Goal: Information Seeking & Learning: Learn about a topic

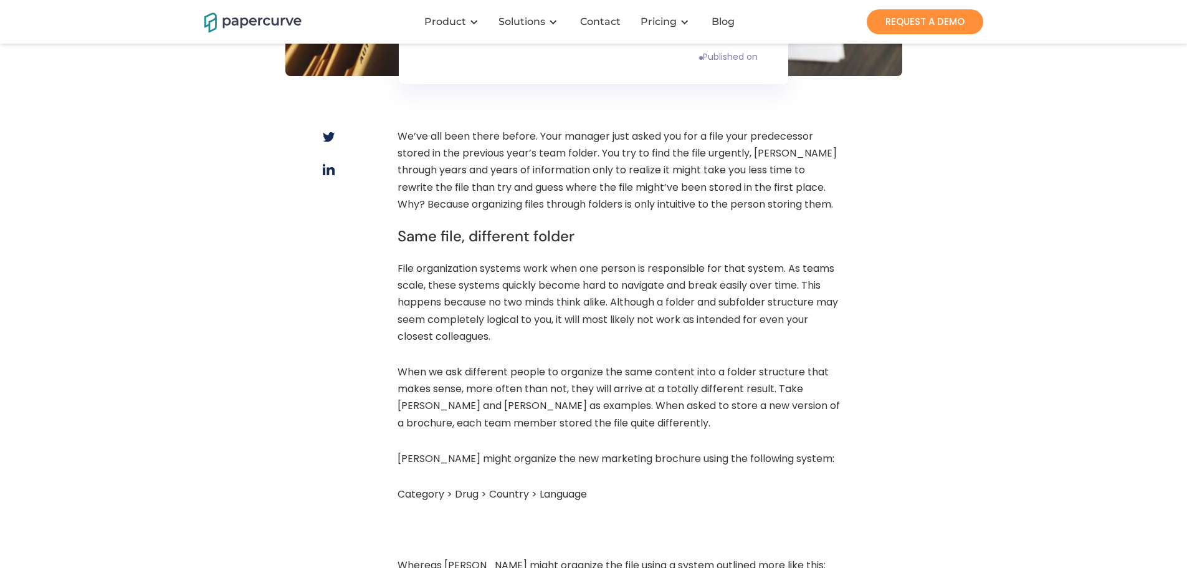
scroll to position [374, 0]
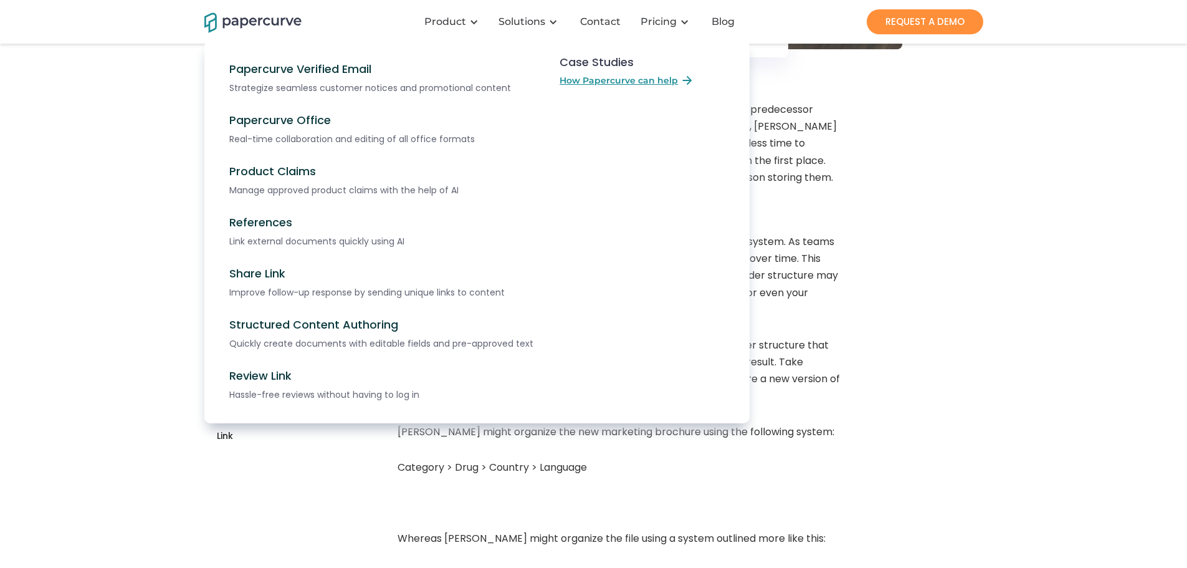
click at [981, 275] on nav "Papercurve Verified Email Strategize seamless customer notices and promotional …" at bounding box center [593, 245] width 779 height 408
drag, startPoint x: 838, startPoint y: 274, endPoint x: 843, endPoint y: 278, distance: 7.1
click at [838, 274] on nav "Papercurve Verified Email Strategize seamless customer notices and promotional …" at bounding box center [593, 245] width 779 height 408
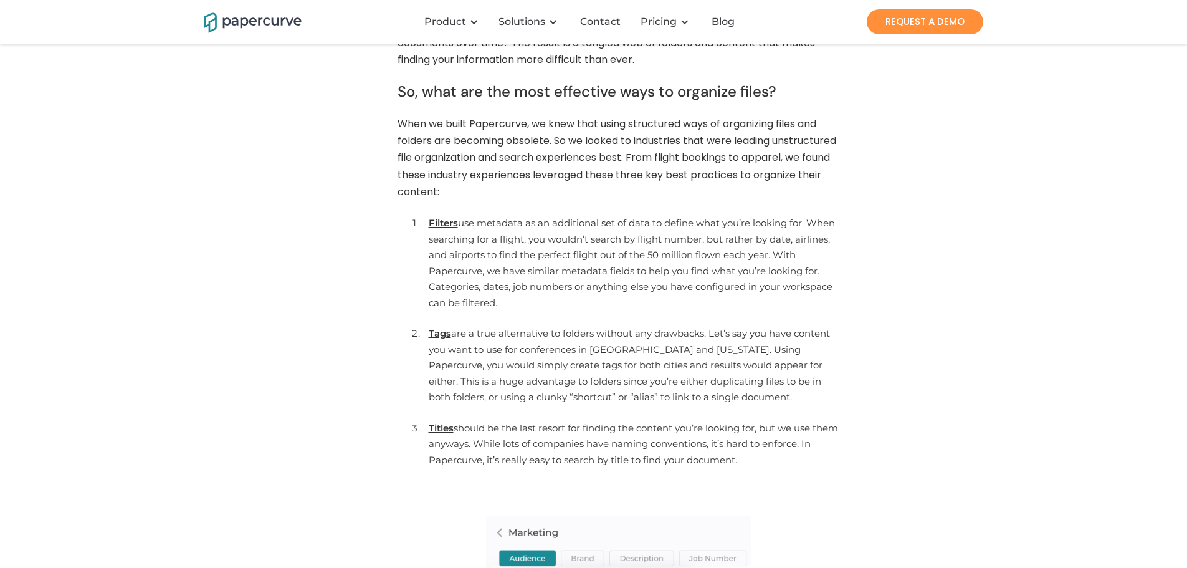
scroll to position [1059, 0]
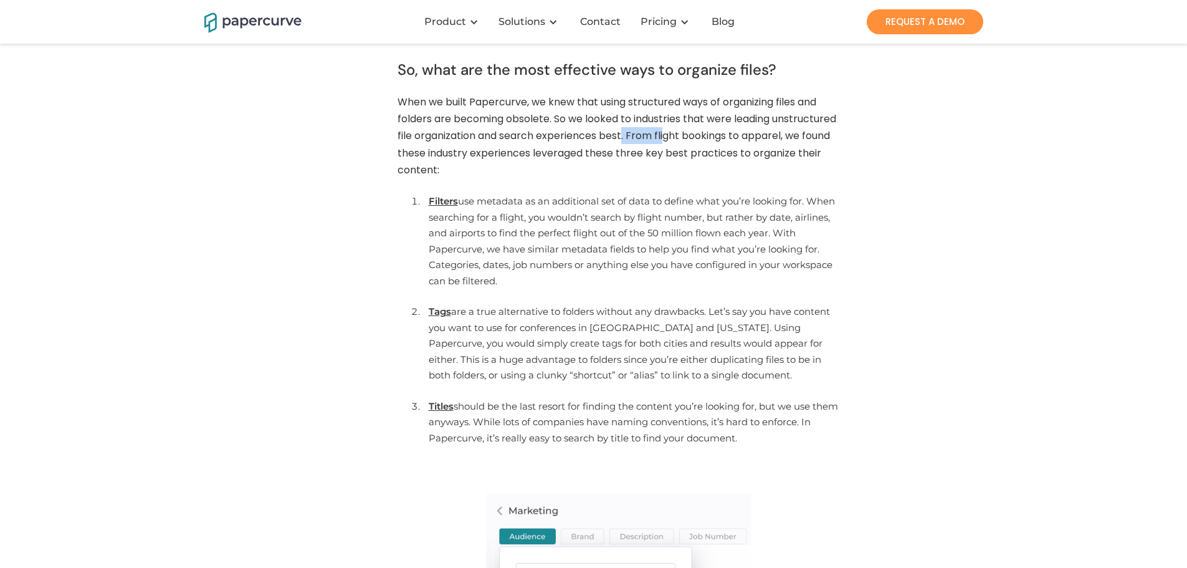
drag, startPoint x: 704, startPoint y: 151, endPoint x: 786, endPoint y: 148, distance: 81.7
click at [774, 148] on p "When we built Papercurve, we knew that using structured ways of organizing file…" at bounding box center [619, 138] width 442 height 91
click at [786, 148] on p "When we built Papercurve, we knew that using structured ways of organizing file…" at bounding box center [619, 138] width 442 height 91
drag, startPoint x: 727, startPoint y: 151, endPoint x: 783, endPoint y: 151, distance: 55.5
click at [783, 151] on p "When we built Papercurve, we knew that using structured ways of organizing file…" at bounding box center [619, 138] width 442 height 91
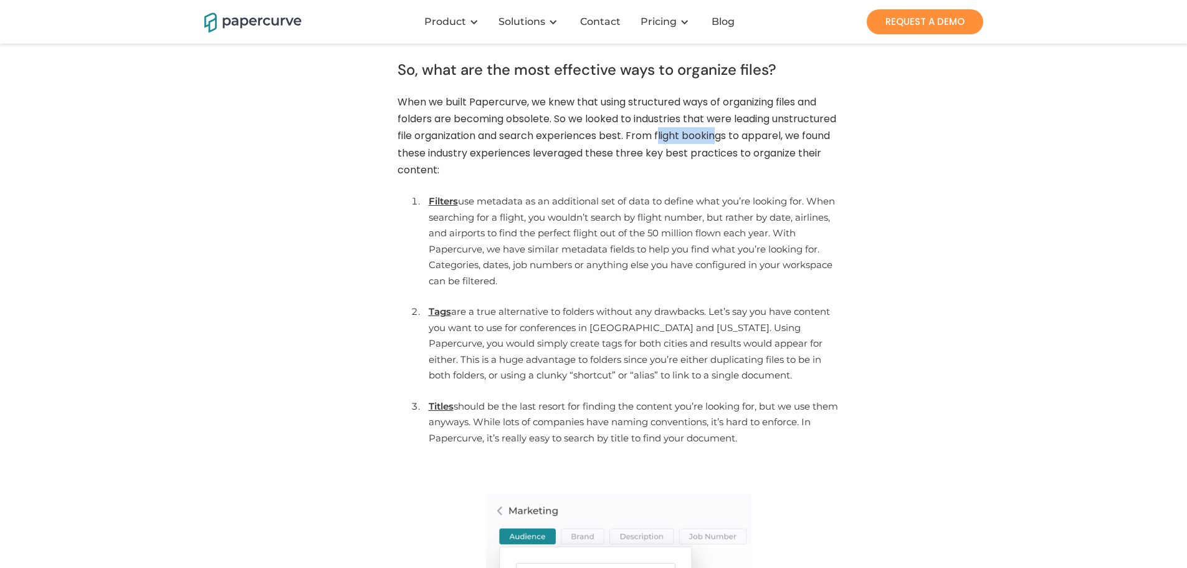
click at [783, 151] on p "When we built Papercurve, we knew that using structured ways of organizing file…" at bounding box center [619, 138] width 442 height 91
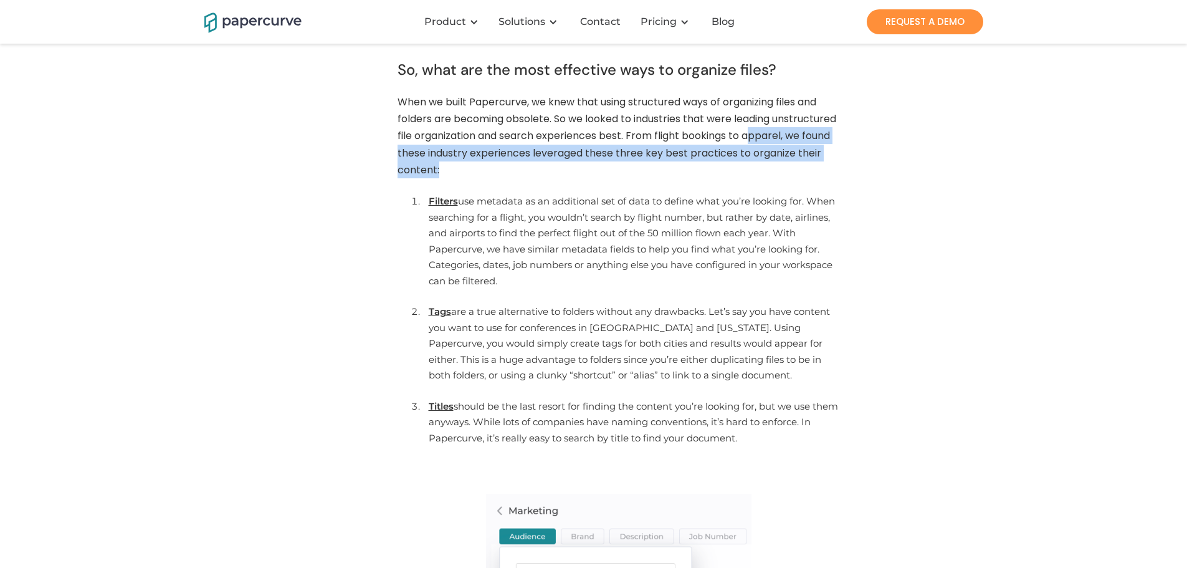
drag, startPoint x: 561, startPoint y: 179, endPoint x: 417, endPoint y: 162, distance: 145.0
click at [404, 167] on p "When we built Papercurve, we knew that using structured ways of organizing file…" at bounding box center [619, 138] width 442 height 91
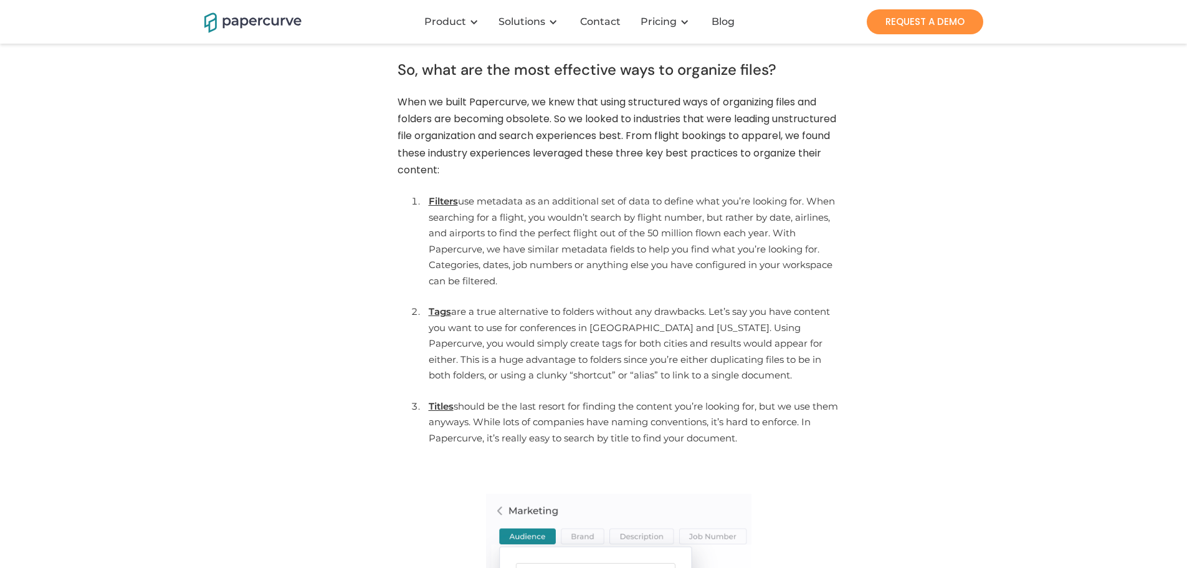
click at [590, 153] on p "When we built Papercurve, we knew that using structured ways of organizing file…" at bounding box center [619, 138] width 442 height 91
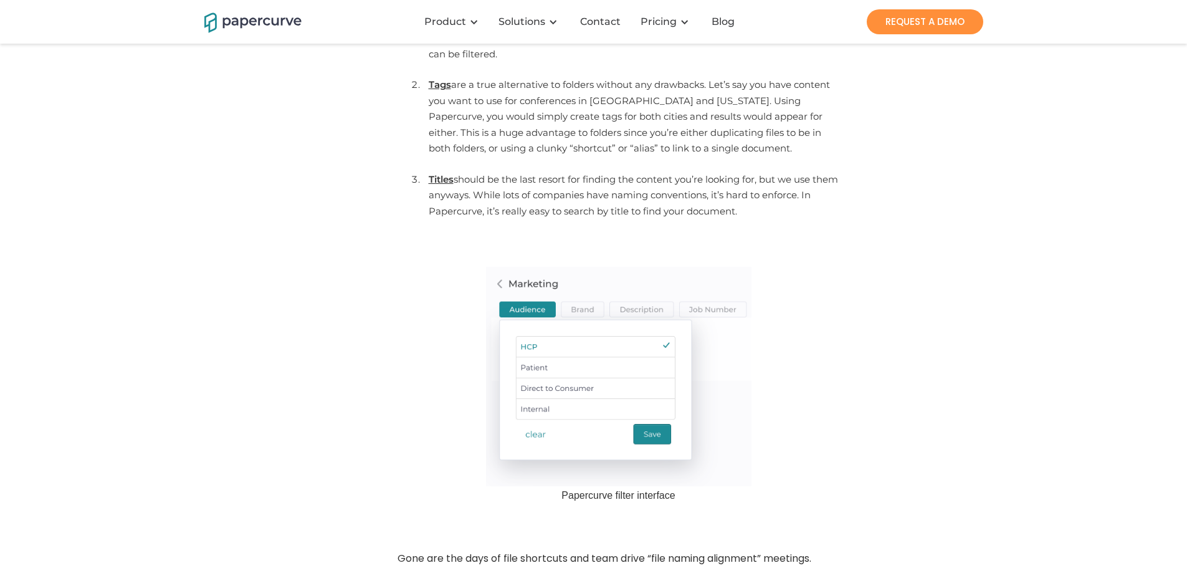
scroll to position [1309, 0]
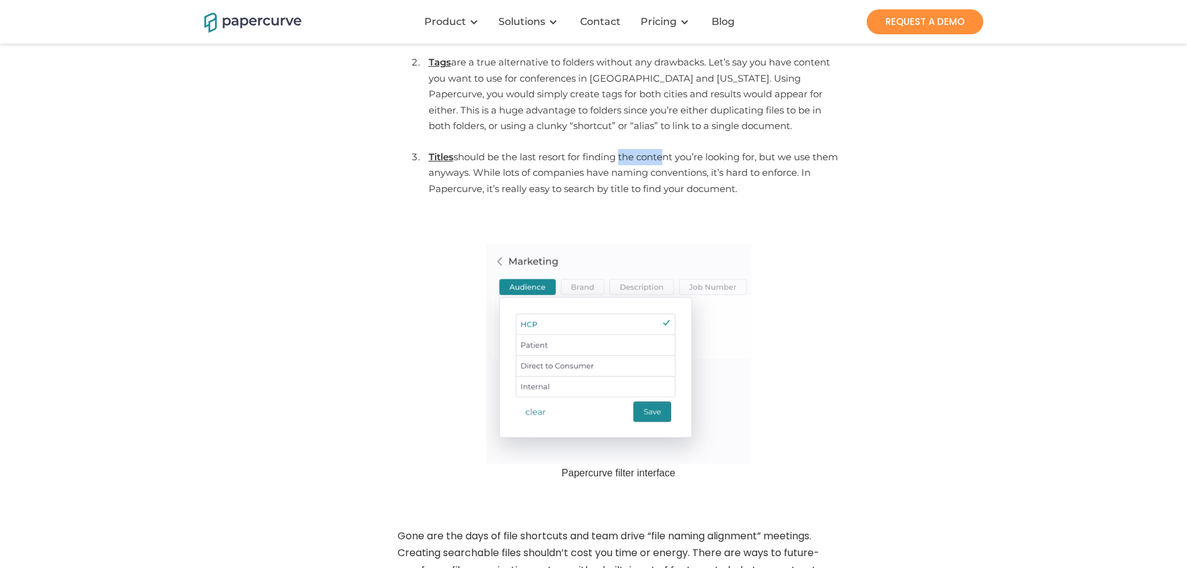
drag, startPoint x: 621, startPoint y: 174, endPoint x: 687, endPoint y: 176, distance: 66.1
click at [686, 176] on li "Titles should be the last resort for finding the content you’re looking for, bu…" at bounding box center [632, 174] width 418 height 57
click at [688, 176] on li "Titles should be the last resort for finding the content you’re looking for, bu…" at bounding box center [632, 174] width 418 height 57
drag, startPoint x: 532, startPoint y: 200, endPoint x: 665, endPoint y: 200, distance: 133.4
click at [665, 200] on li "Titles should be the last resort for finding the content you’re looking for, bu…" at bounding box center [632, 174] width 418 height 57
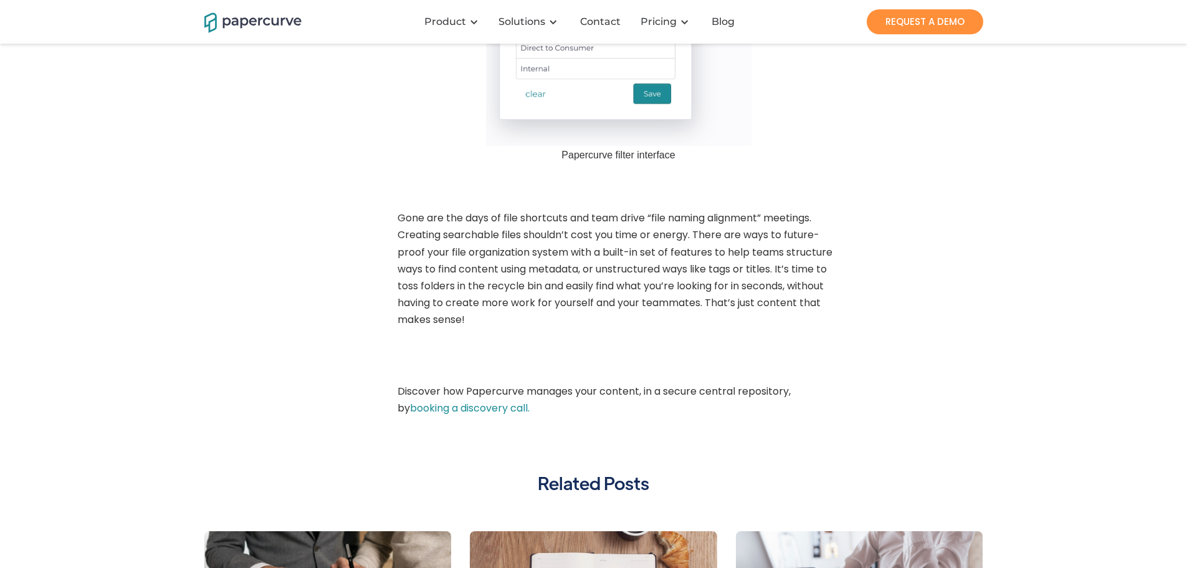
scroll to position [0, 0]
